Goal: Task Accomplishment & Management: Use online tool/utility

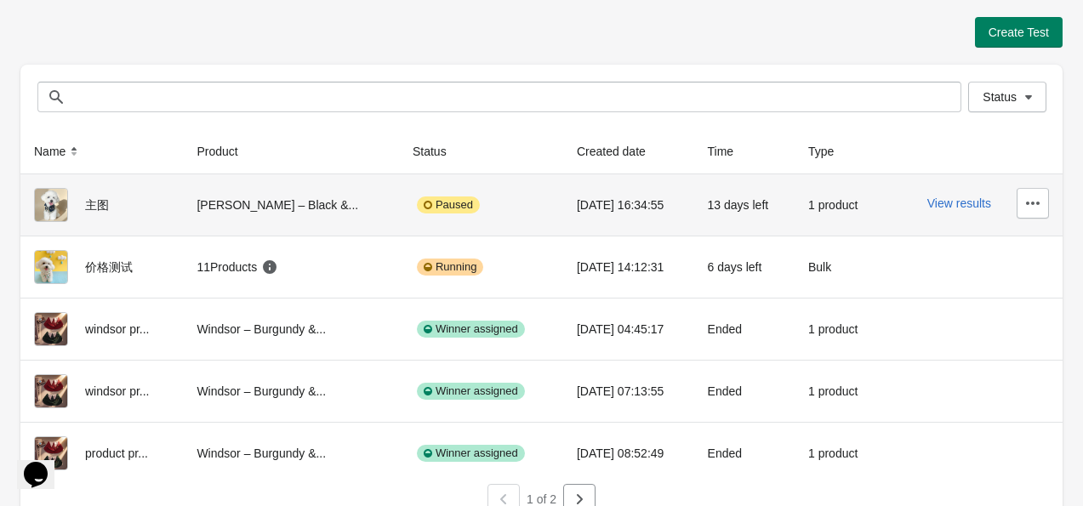
click at [424, 204] on div "Paused" at bounding box center [448, 204] width 63 height 17
click at [54, 201] on img at bounding box center [51, 205] width 34 height 34
click at [65, 197] on img at bounding box center [51, 205] width 34 height 34
click at [514, 202] on div "Paused" at bounding box center [480, 205] width 137 height 34
click at [1037, 210] on icon "button" at bounding box center [1032, 203] width 17 height 17
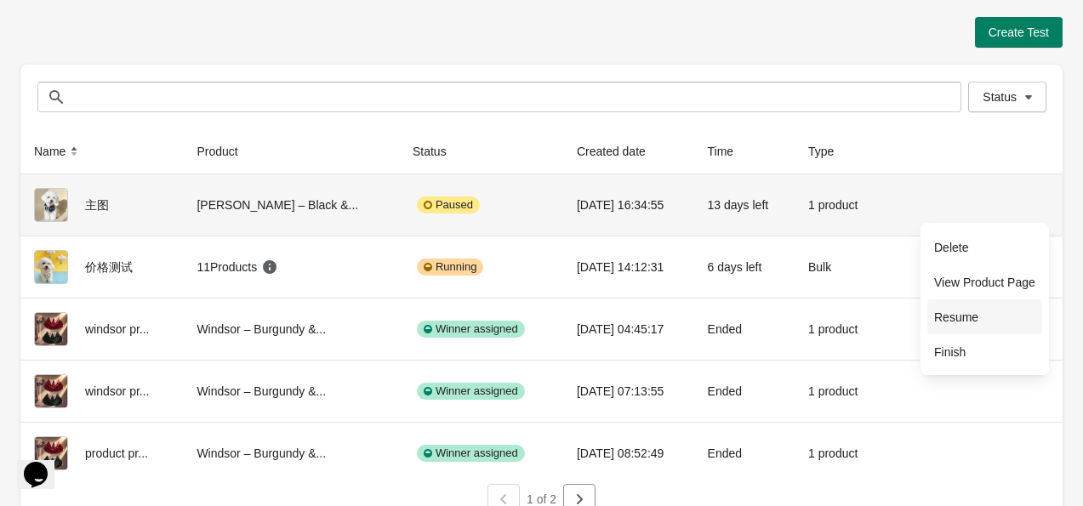
click at [1014, 306] on button "Resume" at bounding box center [984, 316] width 115 height 35
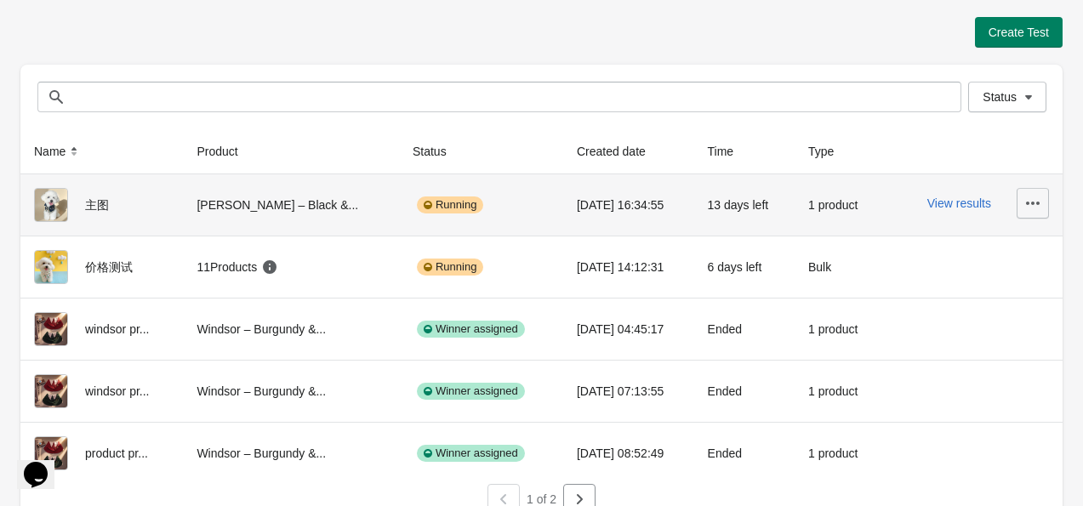
click at [1029, 197] on icon "button" at bounding box center [1032, 203] width 17 height 17
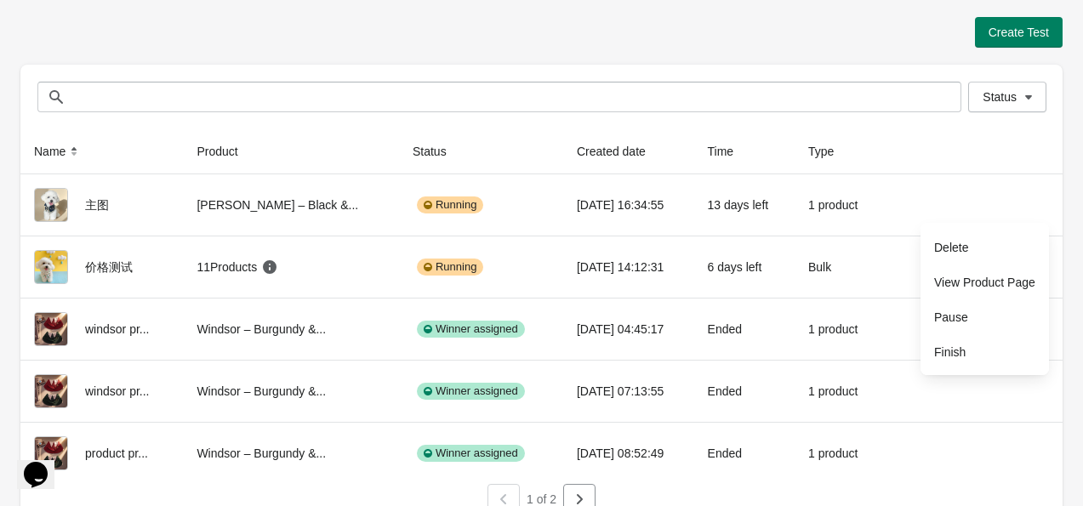
click at [995, 157] on th at bounding box center [972, 151] width 180 height 45
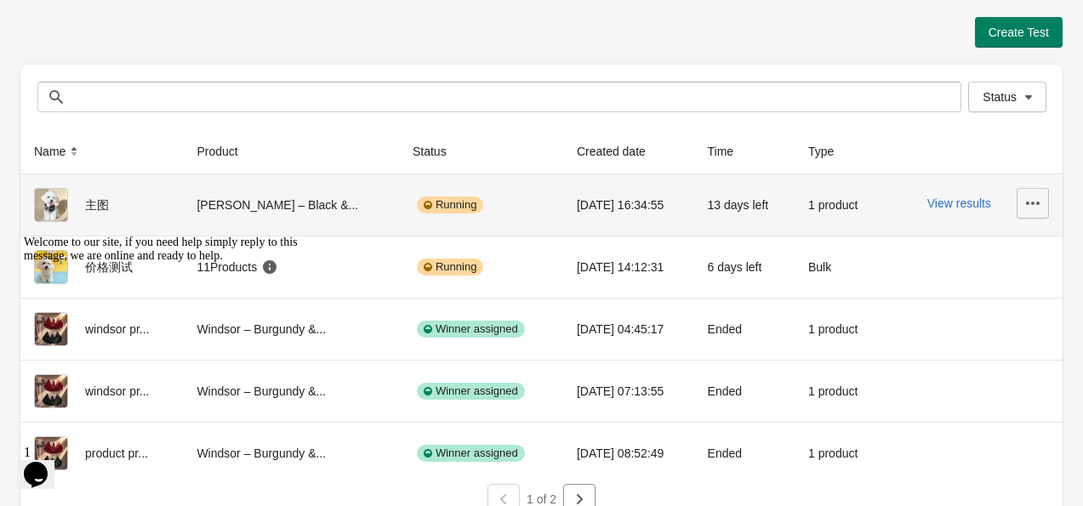
click at [1024, 196] on icon "button" at bounding box center [1032, 203] width 17 height 17
click at [1007, 278] on span "View Product Page" at bounding box center [984, 282] width 101 height 17
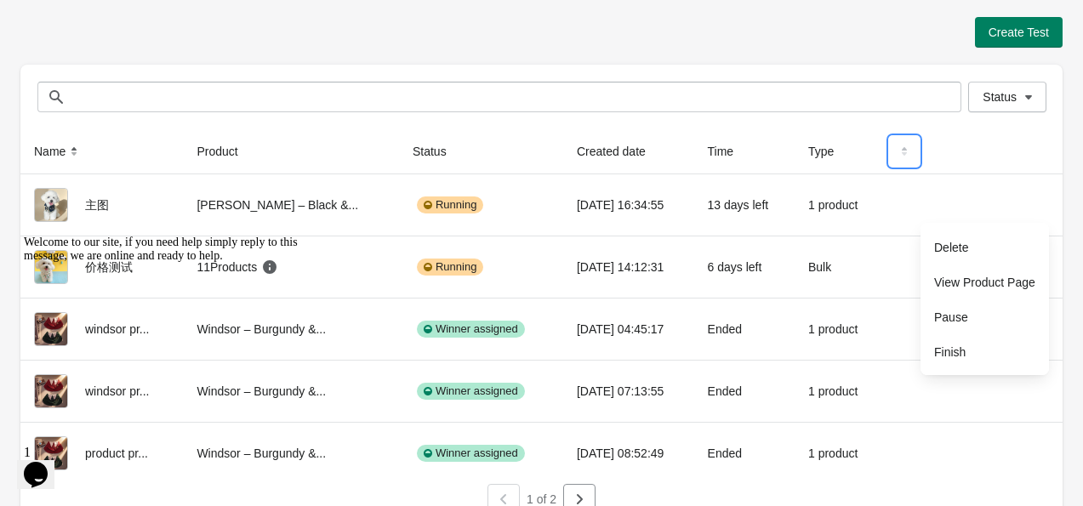
click at [892, 162] on button at bounding box center [904, 151] width 31 height 31
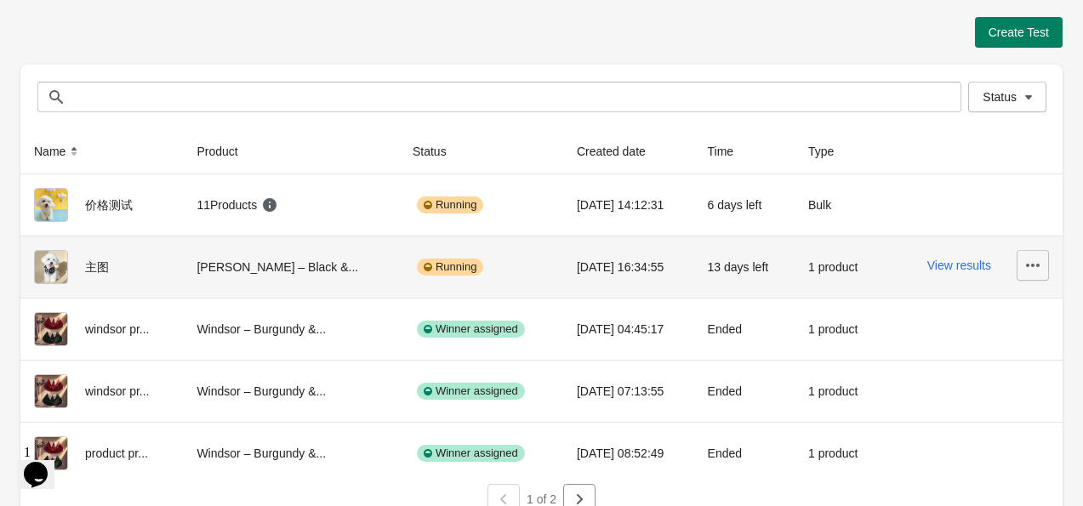
click at [1031, 265] on icon "button" at bounding box center [1033, 265] width 14 height 3
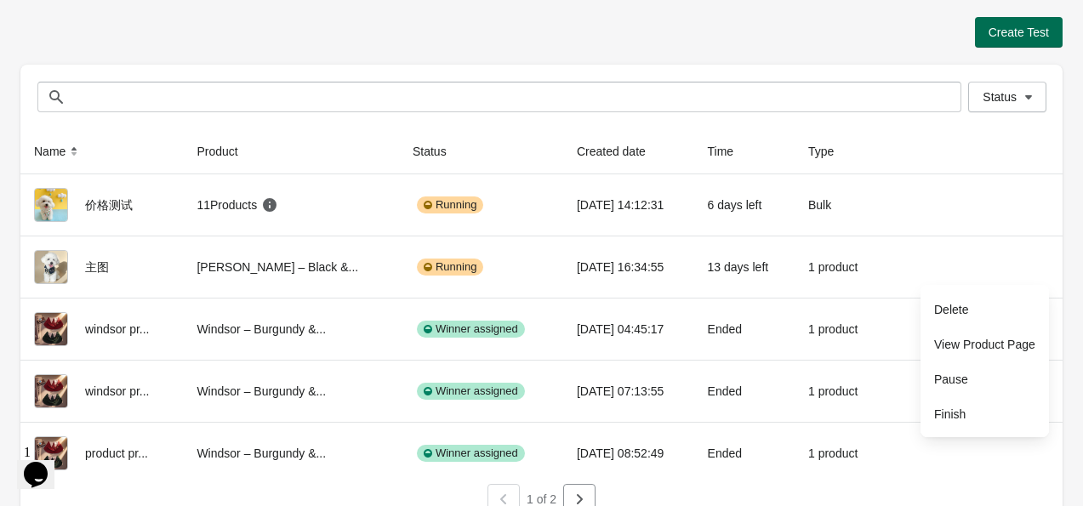
click at [1015, 34] on span "Create Test" at bounding box center [1018, 33] width 60 height 14
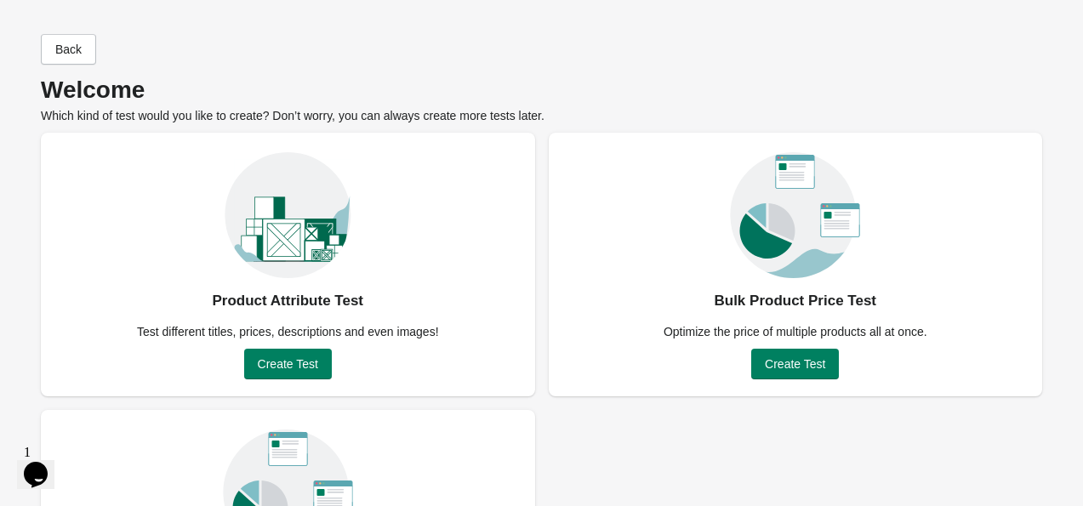
scroll to position [85, 0]
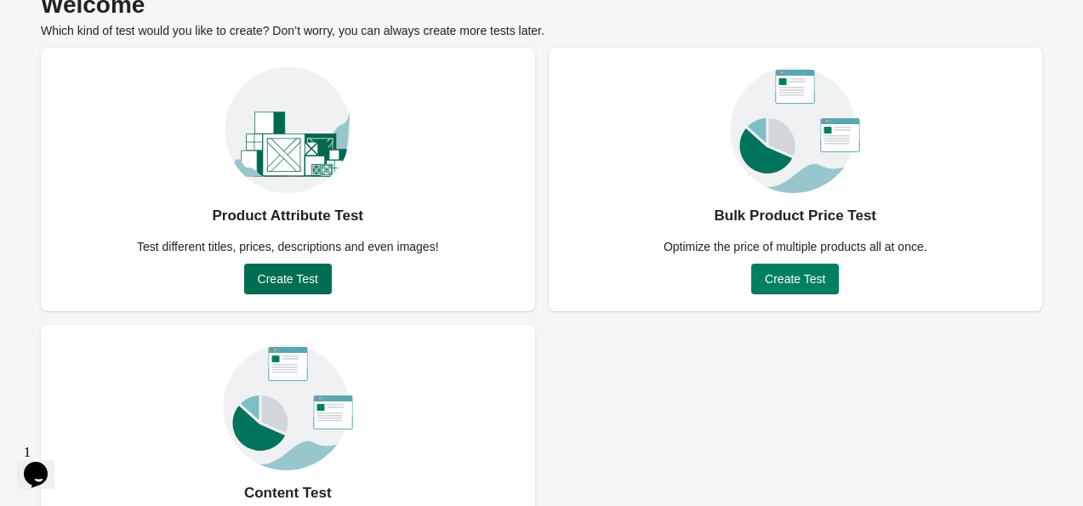
click at [276, 277] on span "Create Test" at bounding box center [288, 279] width 60 height 14
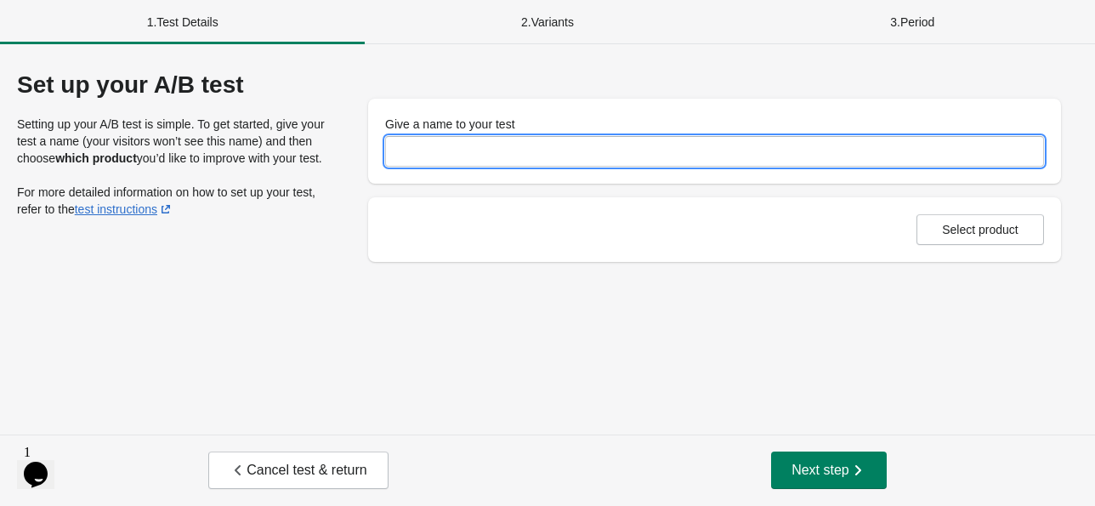
click at [543, 154] on input "Give a name to your test" at bounding box center [714, 151] width 659 height 31
type input "*"
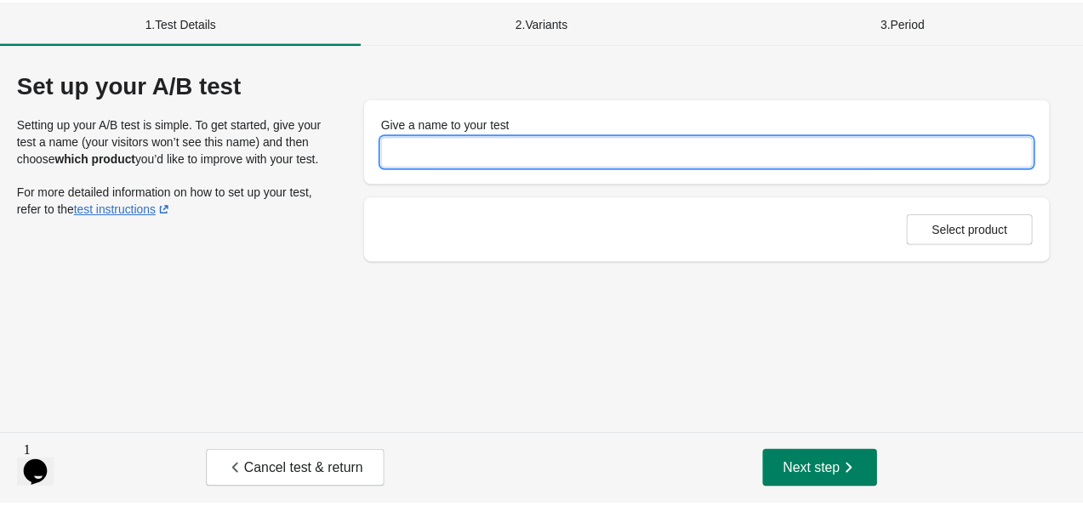
scroll to position [48, 0]
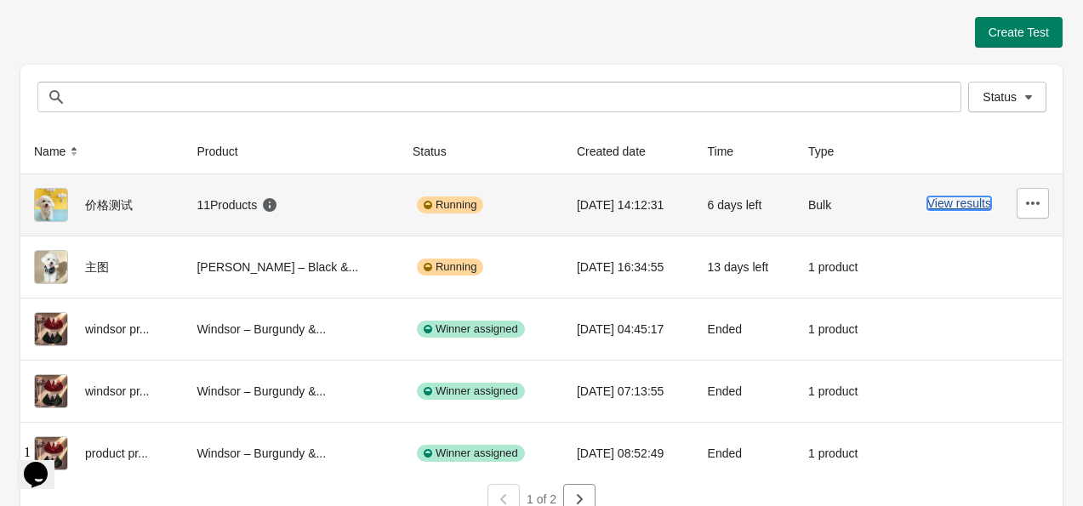
click at [958, 200] on button "View results" at bounding box center [959, 203] width 64 height 14
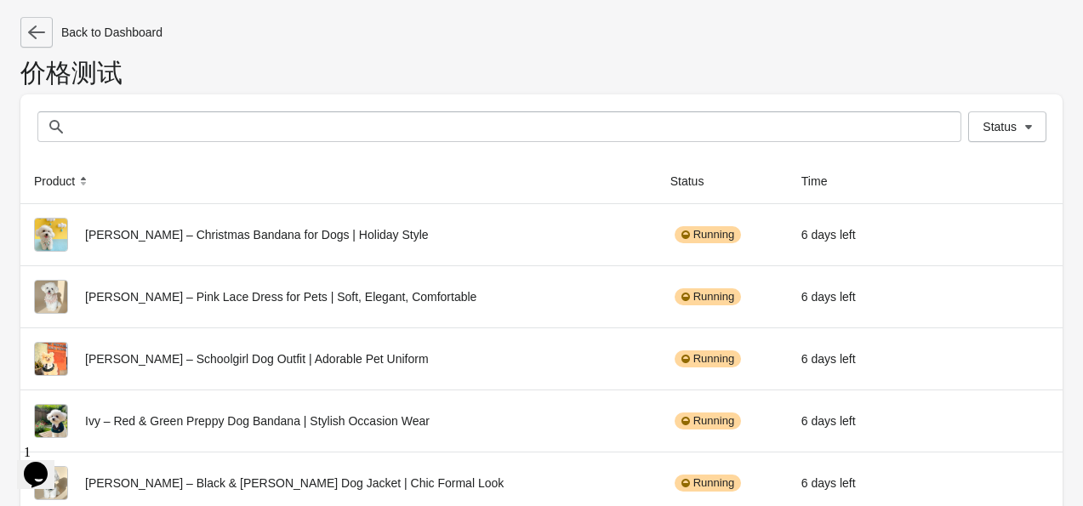
click at [44, 27] on icon "button" at bounding box center [36, 32] width 17 height 17
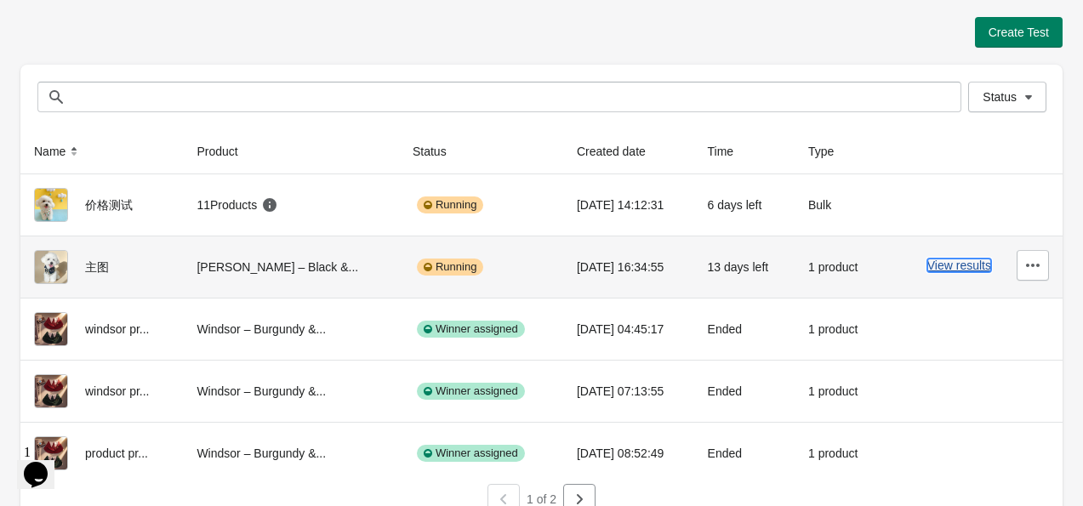
click at [954, 266] on button "View results" at bounding box center [959, 266] width 64 height 14
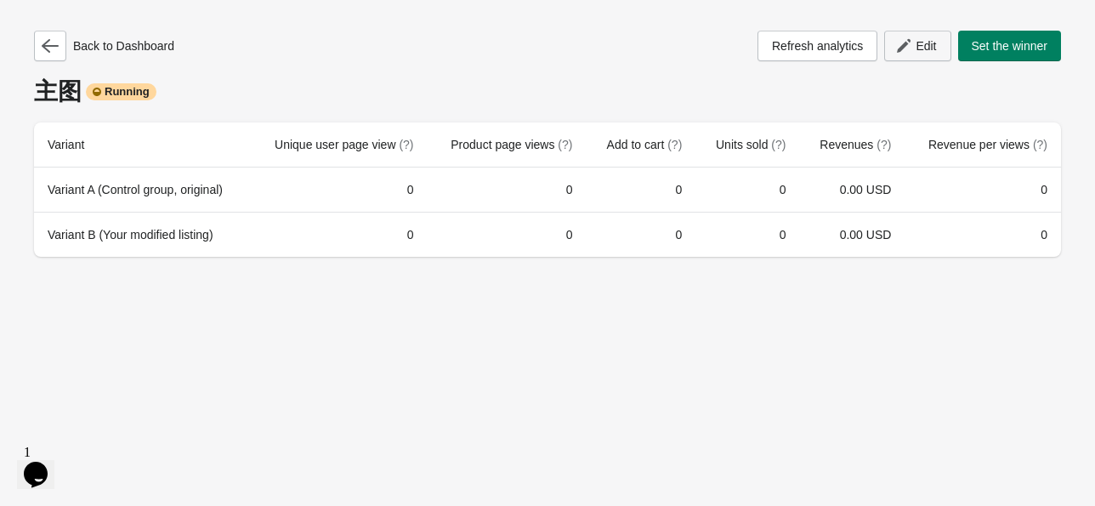
click at [932, 48] on span "Edit" at bounding box center [926, 46] width 20 height 14
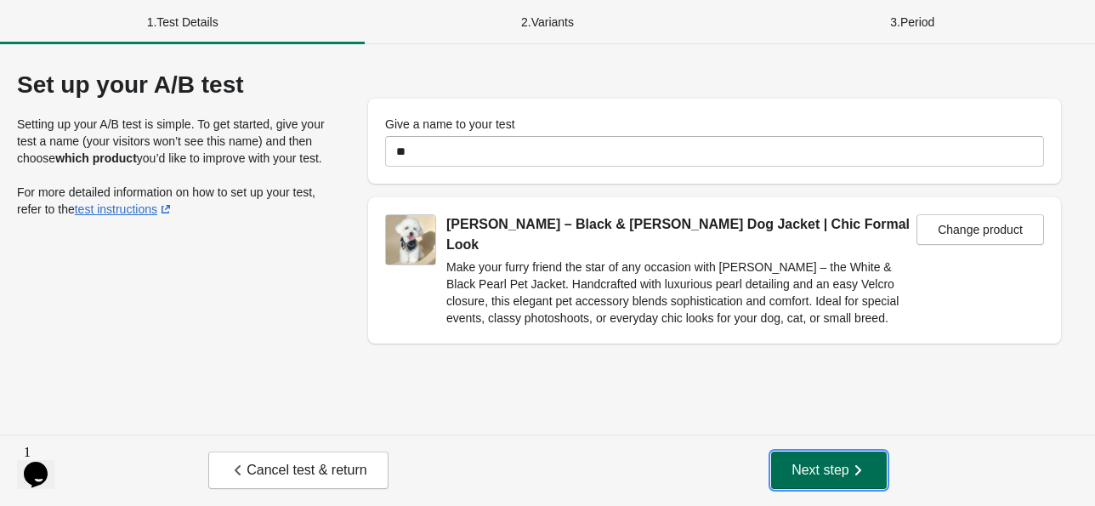
click at [844, 474] on span "Next step" at bounding box center [829, 470] width 75 height 17
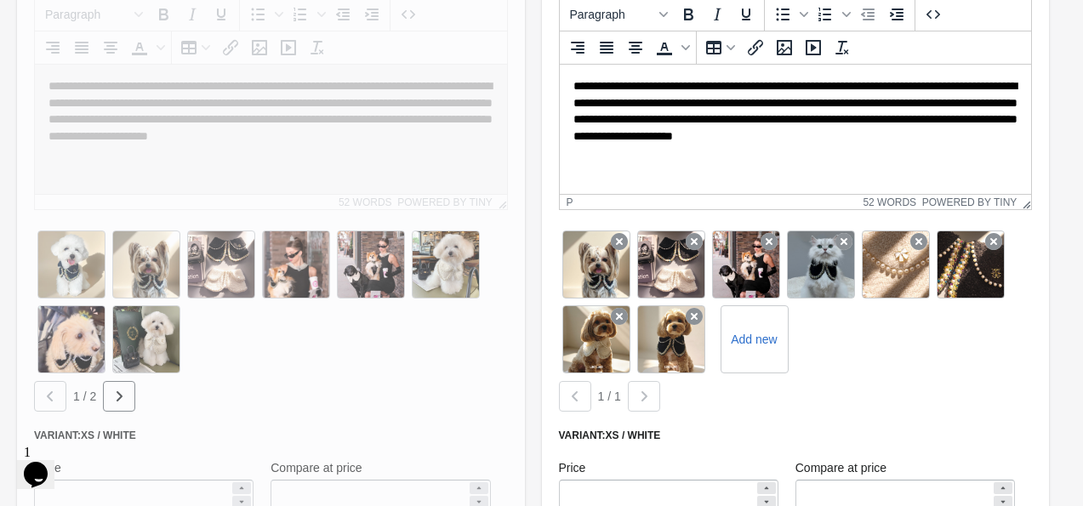
scroll to position [425, 0]
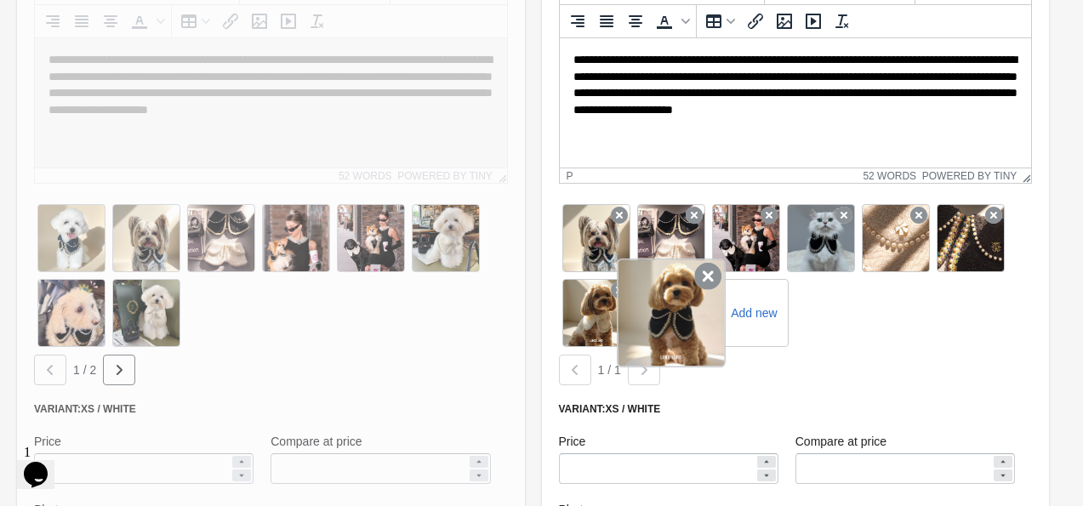
click at [674, 318] on div at bounding box center [671, 313] width 109 height 109
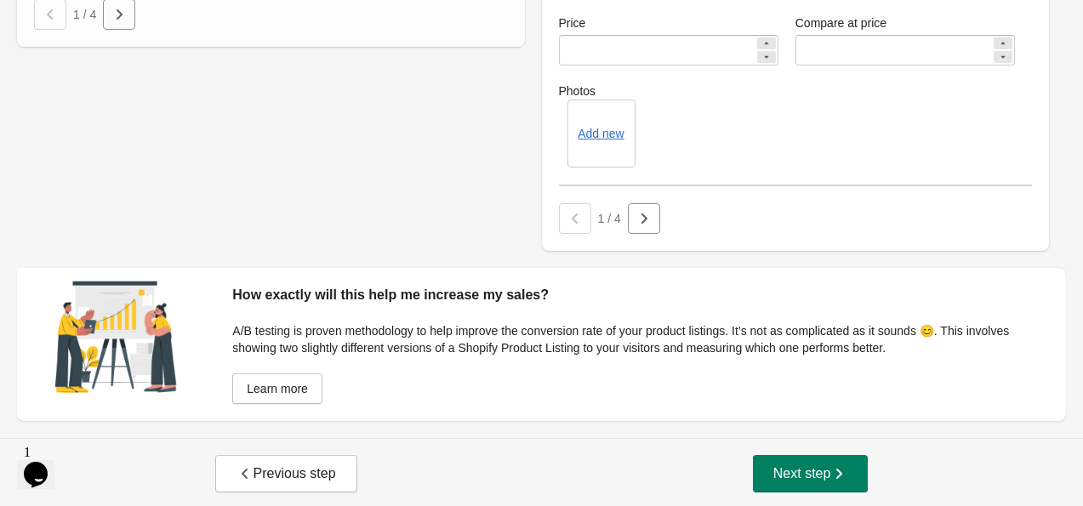
scroll to position [1284, 0]
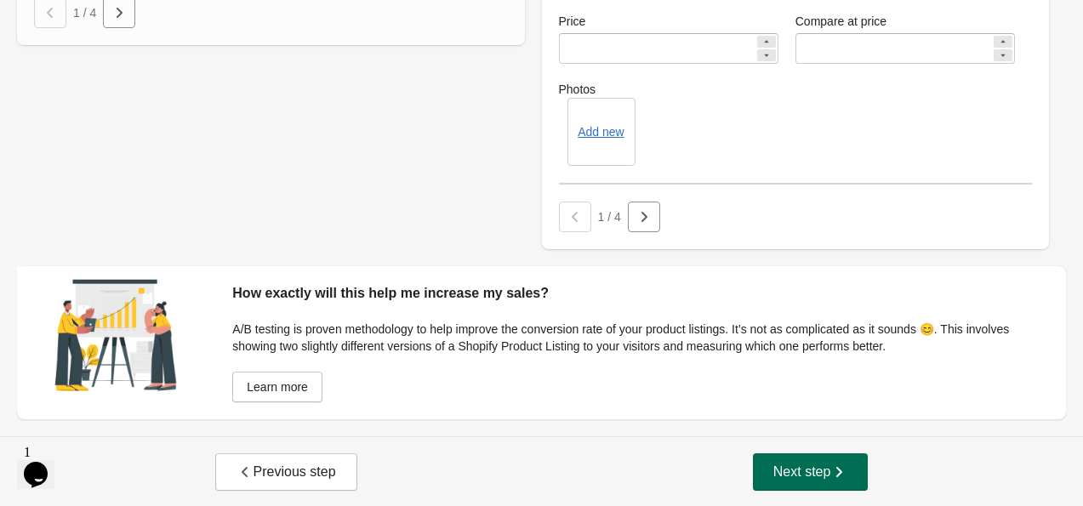
click at [795, 463] on span "Next step" at bounding box center [810, 471] width 75 height 17
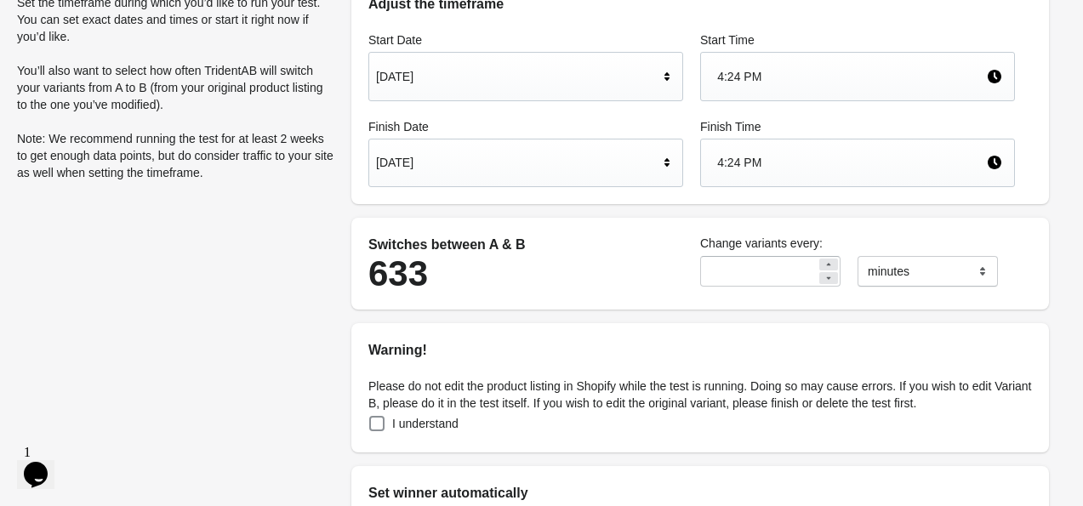
scroll to position [248, 0]
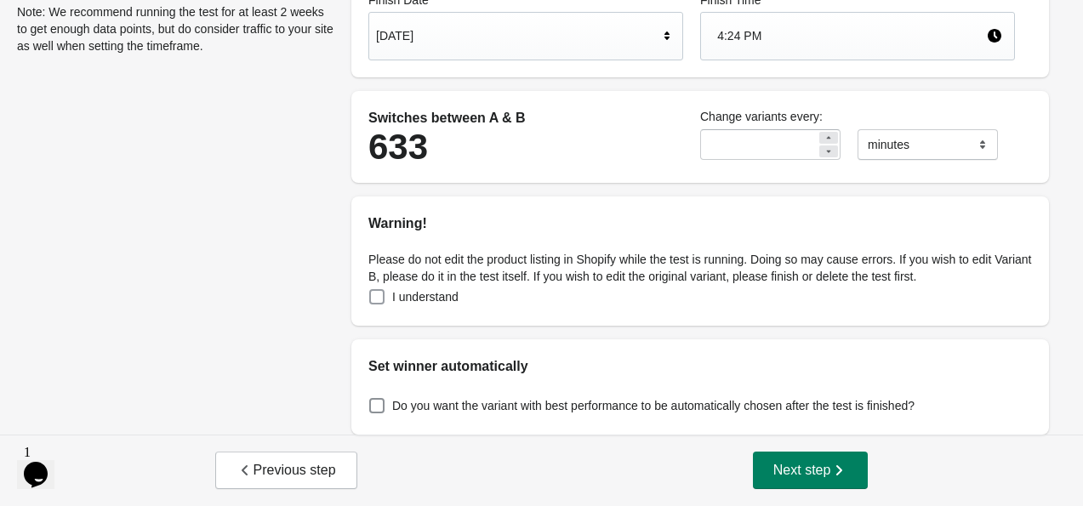
click at [368, 295] on span at bounding box center [376, 296] width 17 height 17
click at [777, 463] on span "Next step" at bounding box center [810, 470] width 75 height 17
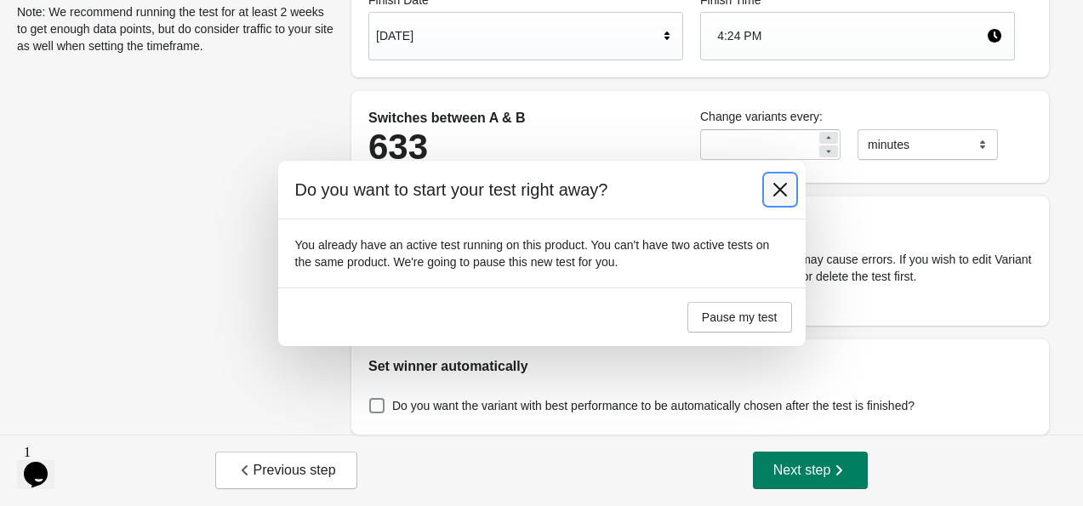
click at [782, 193] on icon at bounding box center [779, 189] width 14 height 14
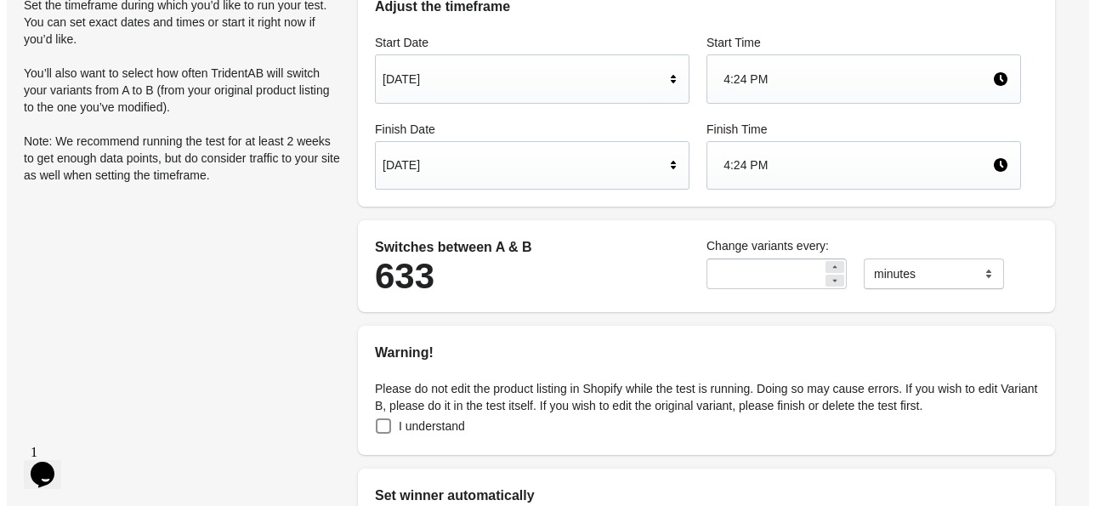
scroll to position [0, 0]
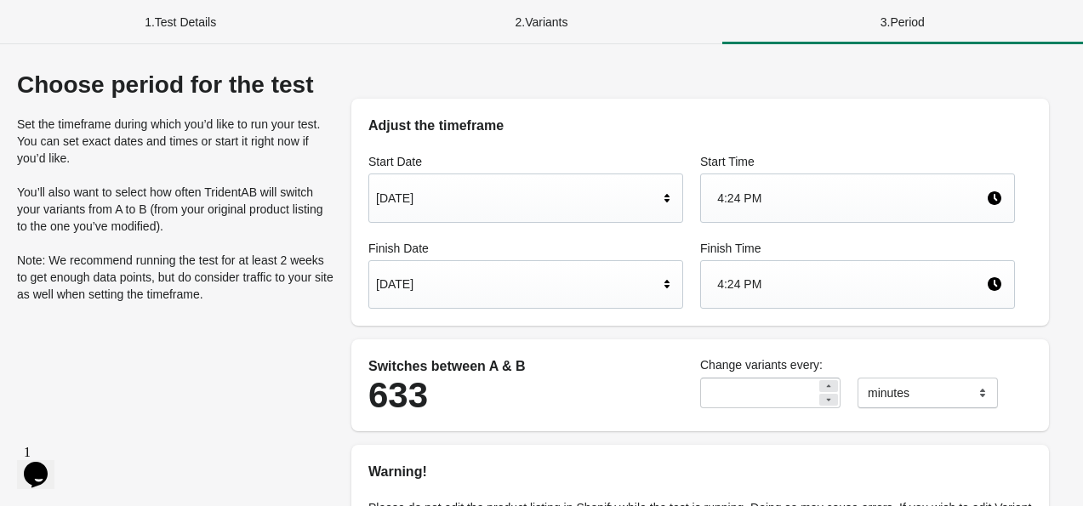
click at [180, 19] on div "1 . Test Details" at bounding box center [180, 22] width 361 height 44
